Goal: Unclear

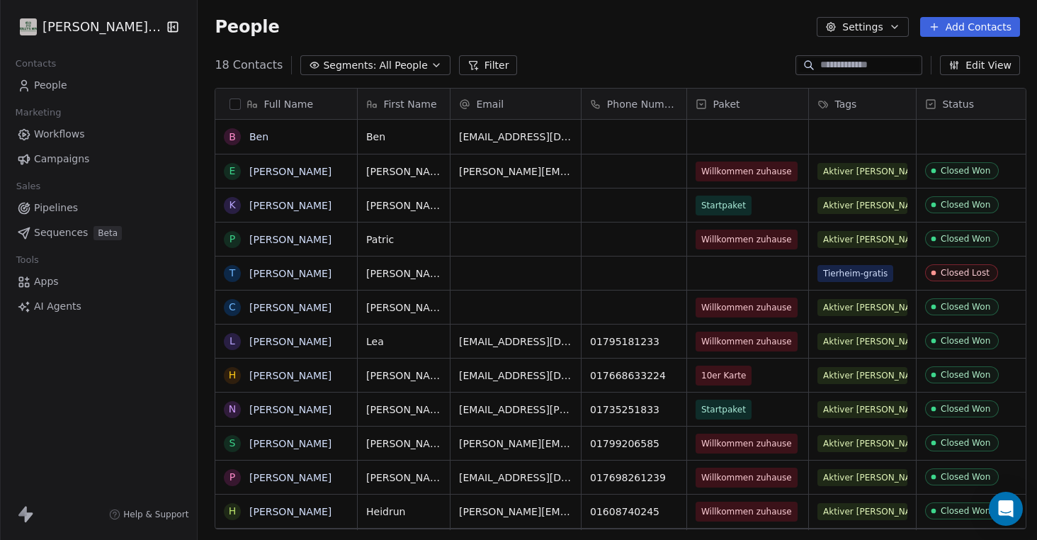
scroll to position [474, 845]
